Goal: Task Accomplishment & Management: Manage account settings

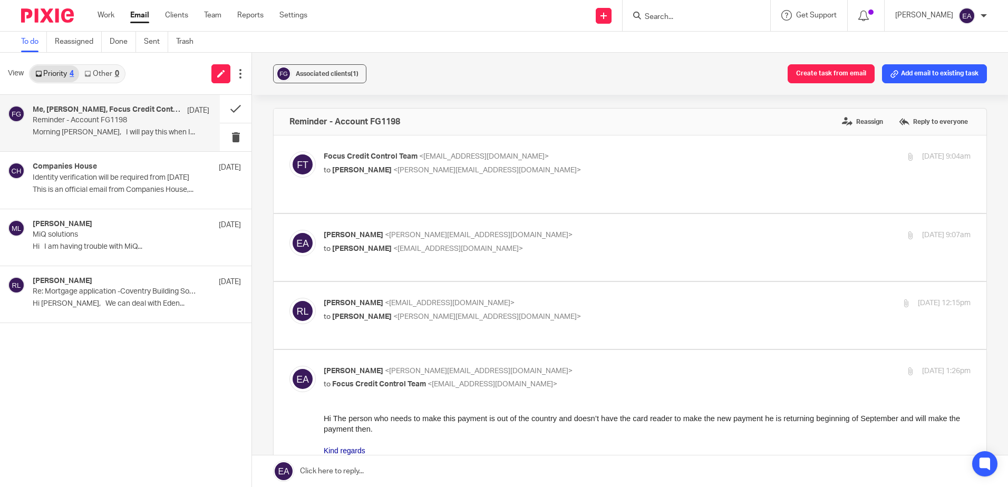
click at [54, 73] on link "Priority 4" at bounding box center [54, 73] width 49 height 17
click at [101, 16] on link "Work" at bounding box center [106, 15] width 17 height 11
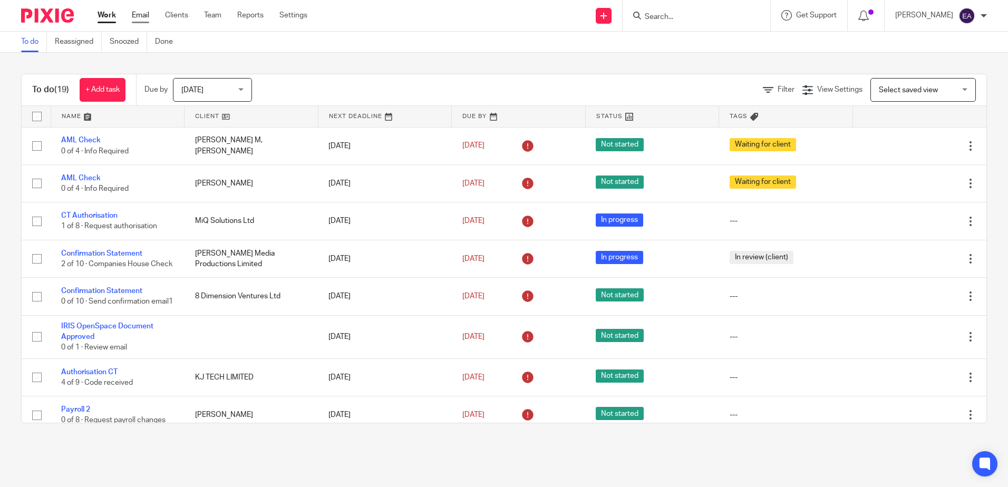
click at [139, 18] on link "Email" at bounding box center [140, 15] width 17 height 11
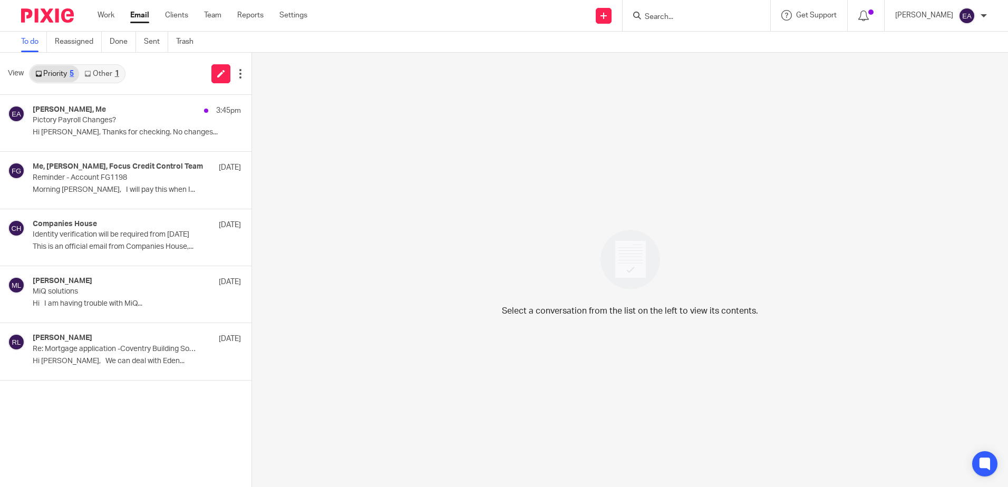
click at [106, 76] on link "Other 1" at bounding box center [101, 73] width 45 height 17
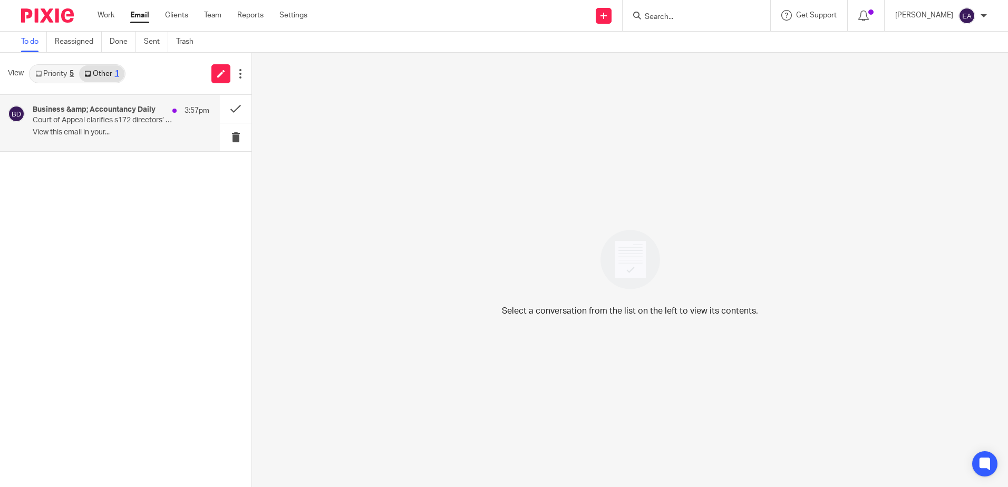
click at [95, 131] on p "View this email in your..." at bounding box center [121, 132] width 177 height 9
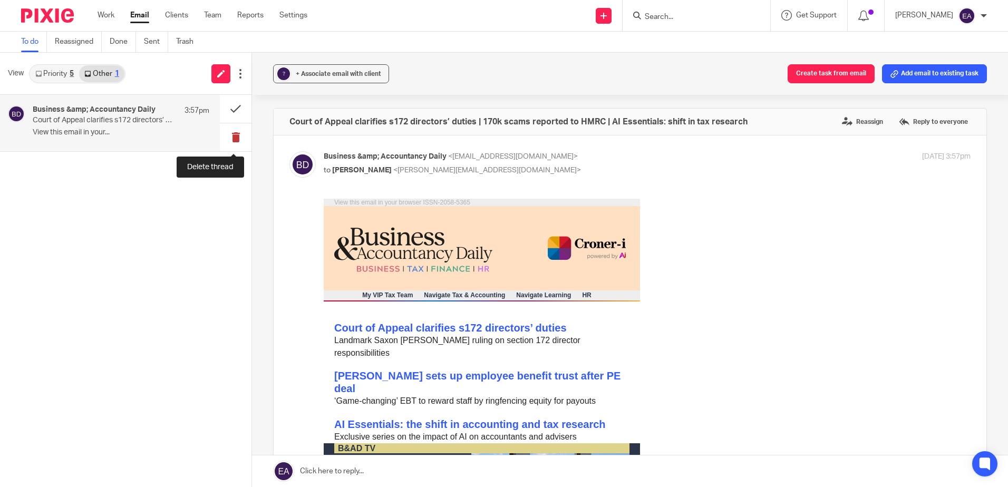
click at [234, 140] on button at bounding box center [236, 137] width 32 height 28
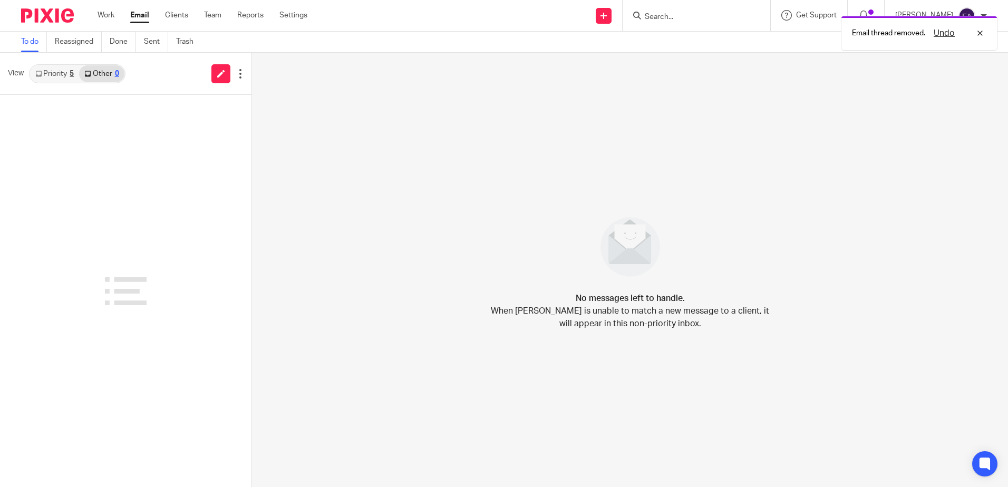
click at [62, 75] on link "Priority 5" at bounding box center [54, 73] width 49 height 17
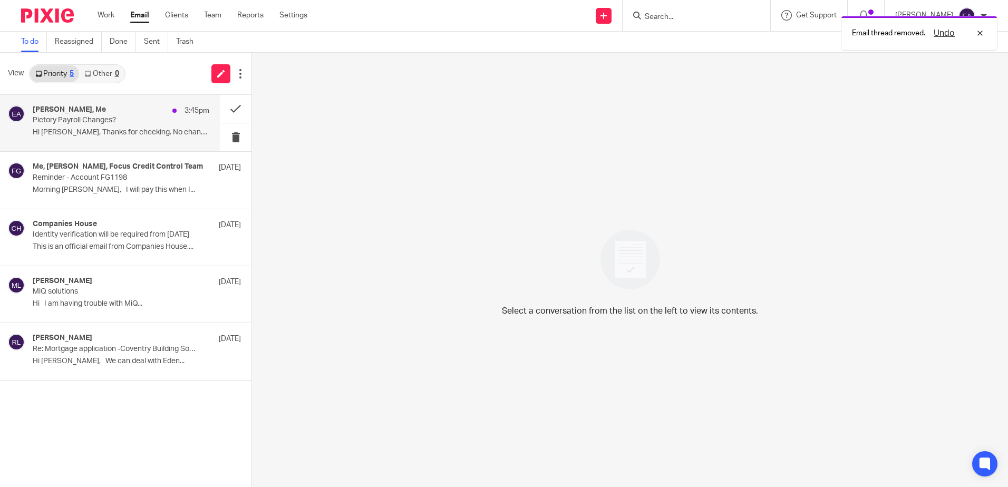
click at [71, 121] on p "Pictory Payroll Changes?" at bounding box center [103, 120] width 141 height 9
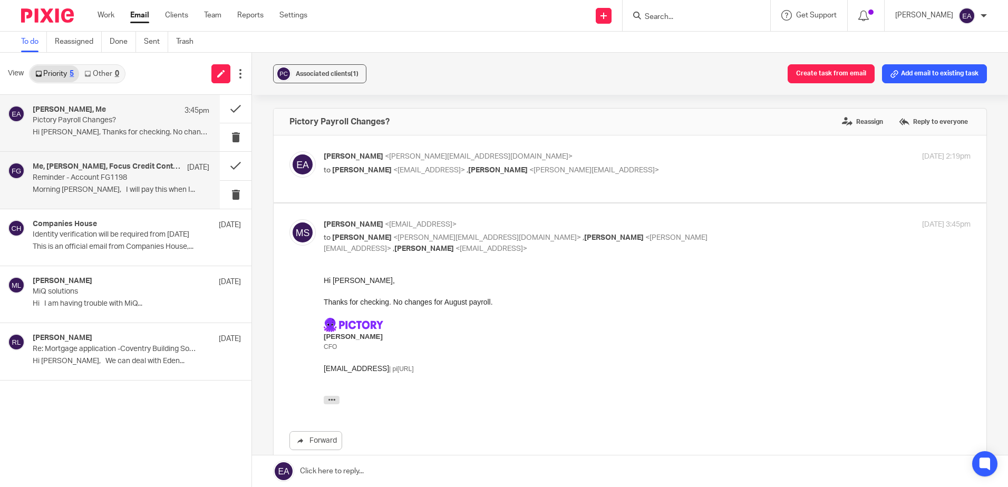
click at [104, 187] on p "Morning [PERSON_NAME], I will pay this when I..." at bounding box center [121, 190] width 177 height 9
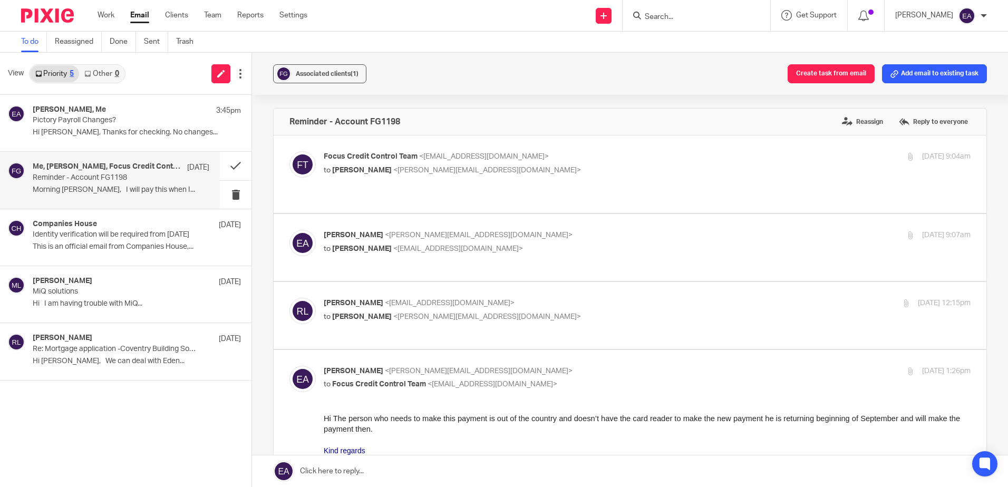
click at [145, 15] on link "Email" at bounding box center [139, 15] width 19 height 11
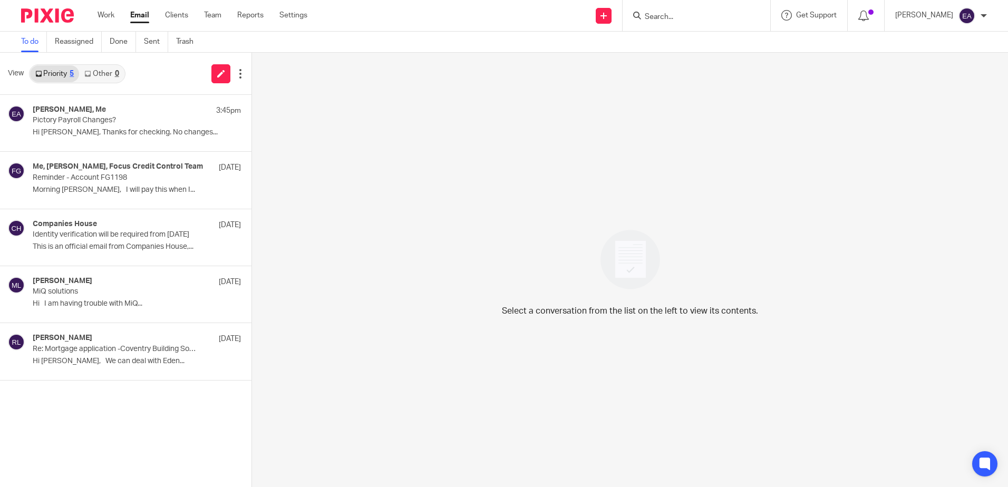
click at [109, 74] on link "Other 0" at bounding box center [101, 73] width 45 height 17
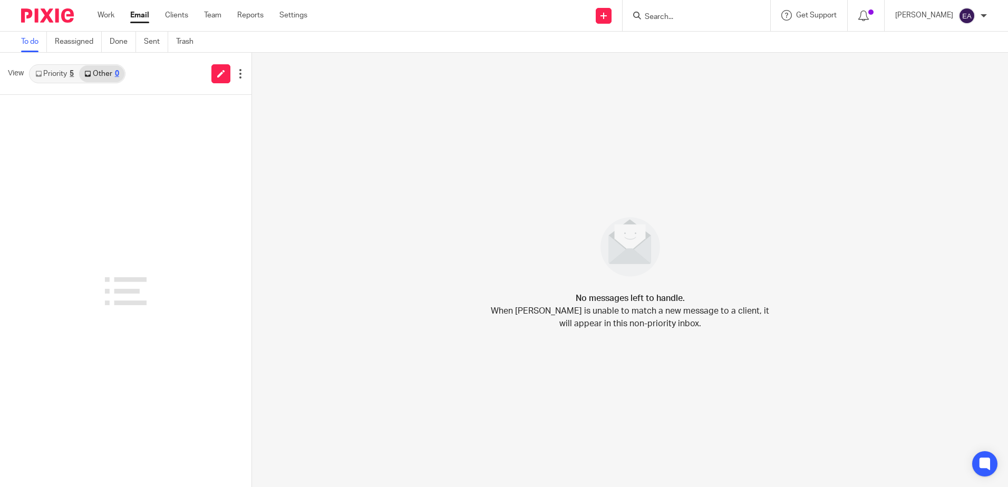
click at [44, 75] on link "Priority 5" at bounding box center [54, 73] width 49 height 17
